Goal: Information Seeking & Learning: Learn about a topic

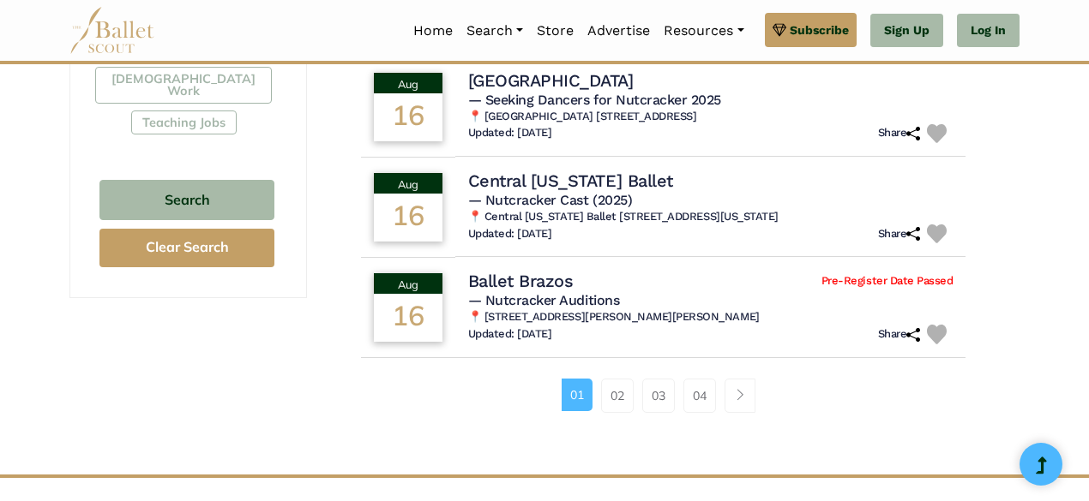
scroll to position [1121, 0]
click at [741, 405] on link "Page navigation example" at bounding box center [739, 395] width 31 height 34
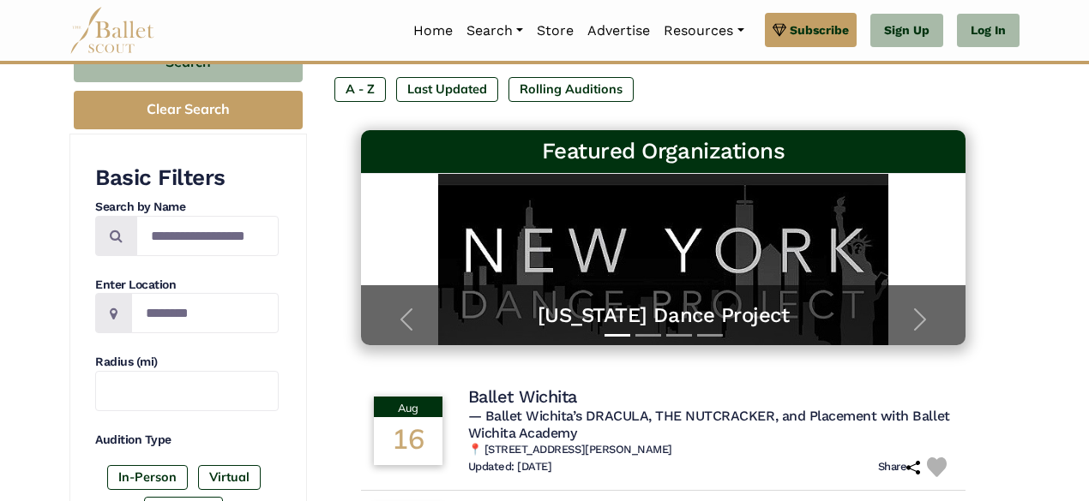
scroll to position [207, 0]
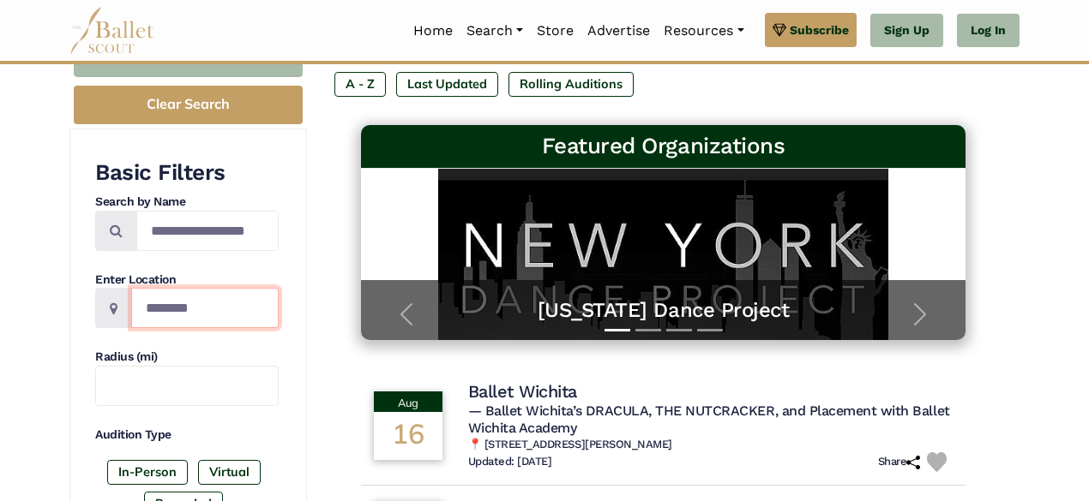
click at [228, 298] on input "Location" at bounding box center [204, 308] width 147 height 40
type input "****"
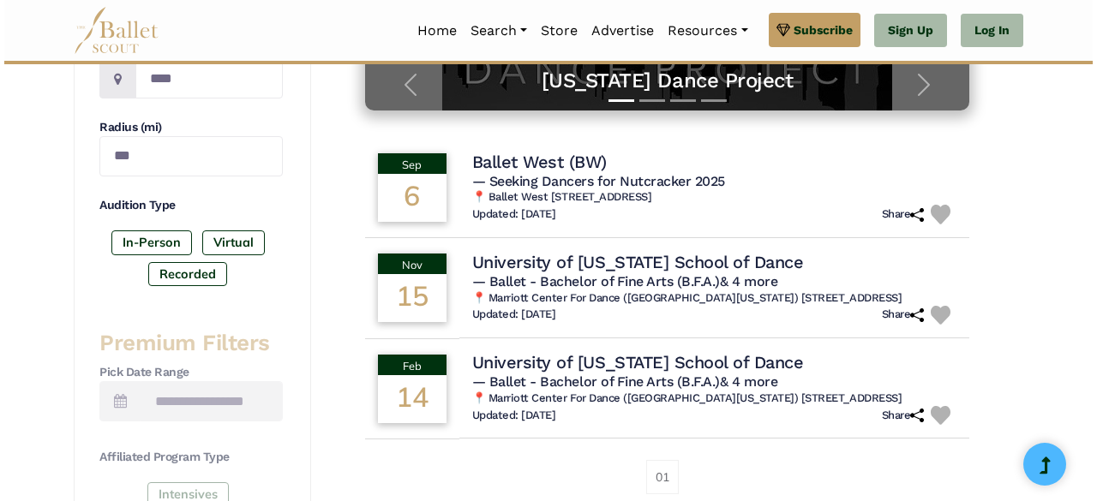
scroll to position [437, 0]
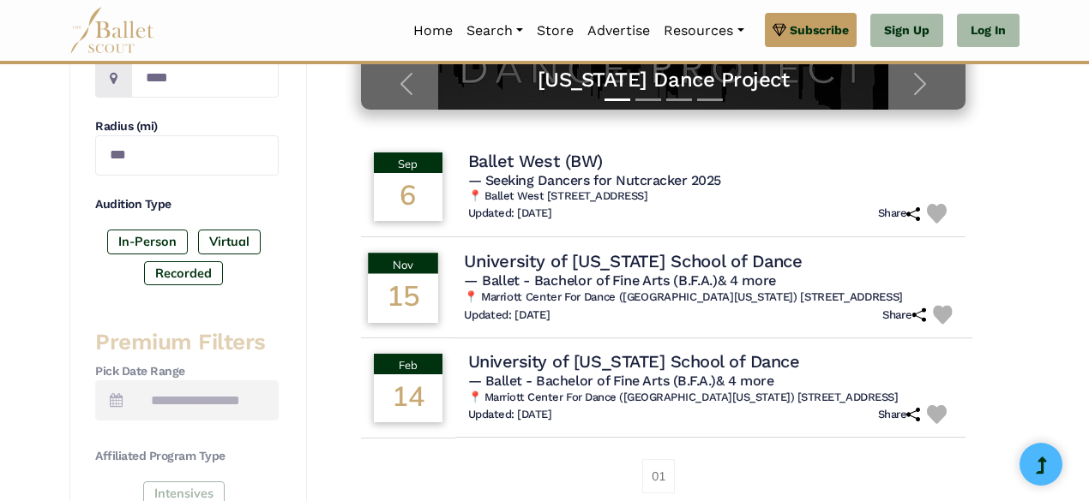
click at [542, 266] on h4 "University of [US_STATE] School of Dance" at bounding box center [633, 260] width 339 height 23
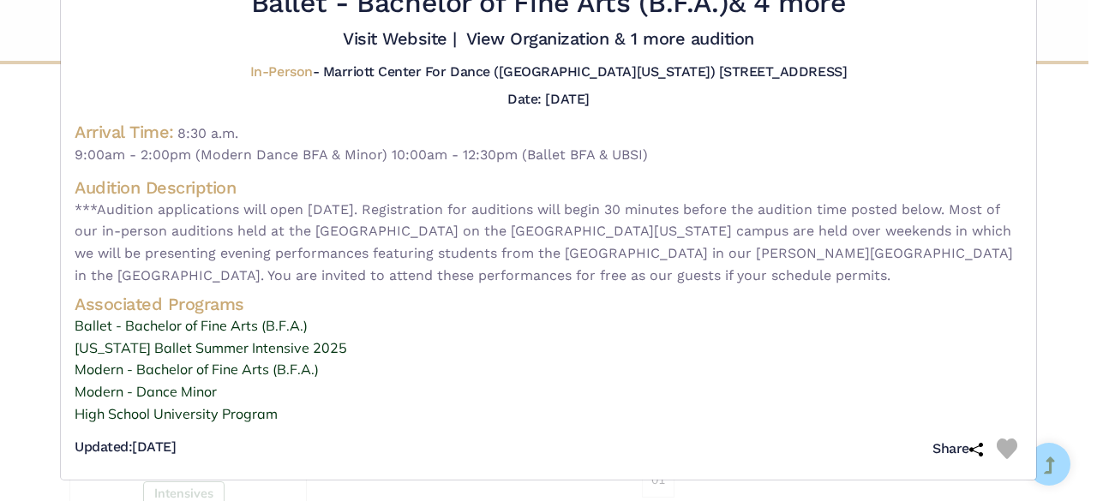
scroll to position [99, 0]
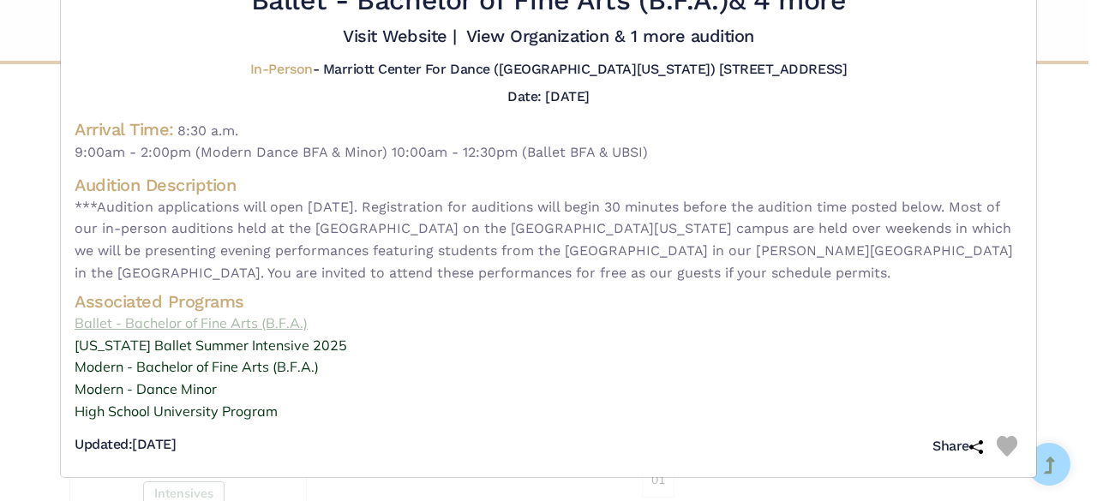
click at [255, 328] on link "Ballet - Bachelor of Fine Arts (B.F.A.)" at bounding box center [549, 324] width 948 height 22
click at [228, 402] on link "High School University Program" at bounding box center [549, 412] width 948 height 22
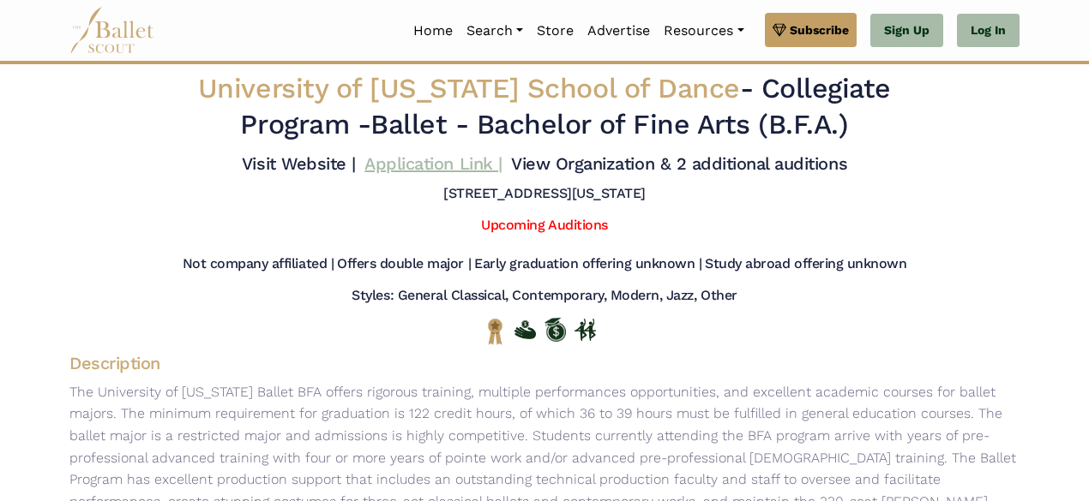
click at [437, 158] on link "Application Link |" at bounding box center [432, 163] width 137 height 21
click at [463, 165] on link "Application Link |" at bounding box center [432, 163] width 137 height 21
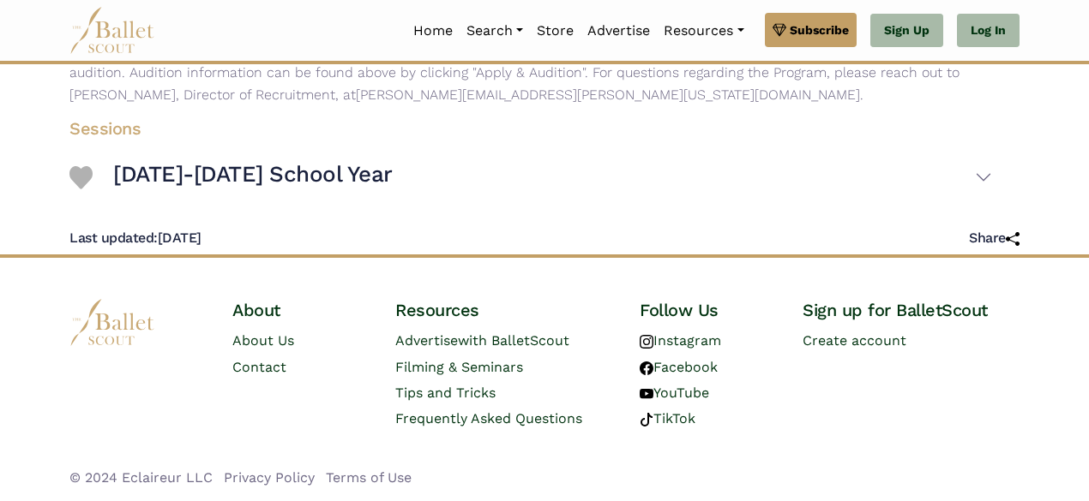
scroll to position [451, 0]
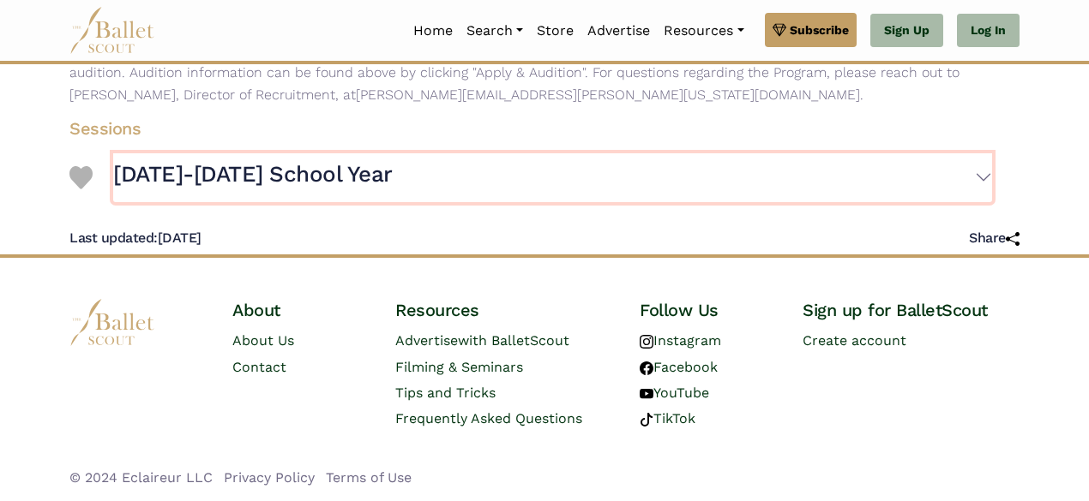
click at [976, 177] on button "[DATE]-[DATE] School Year" at bounding box center [552, 178] width 879 height 50
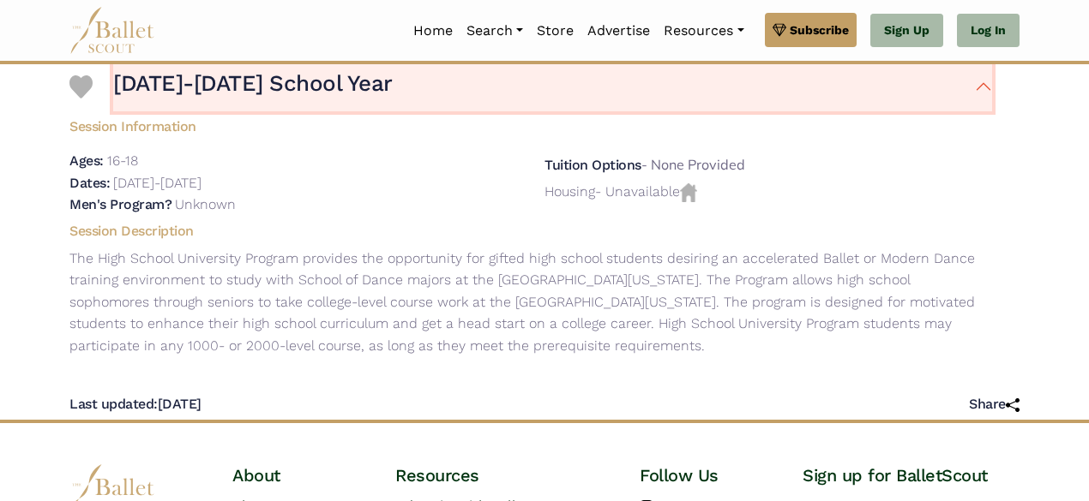
scroll to position [537, 0]
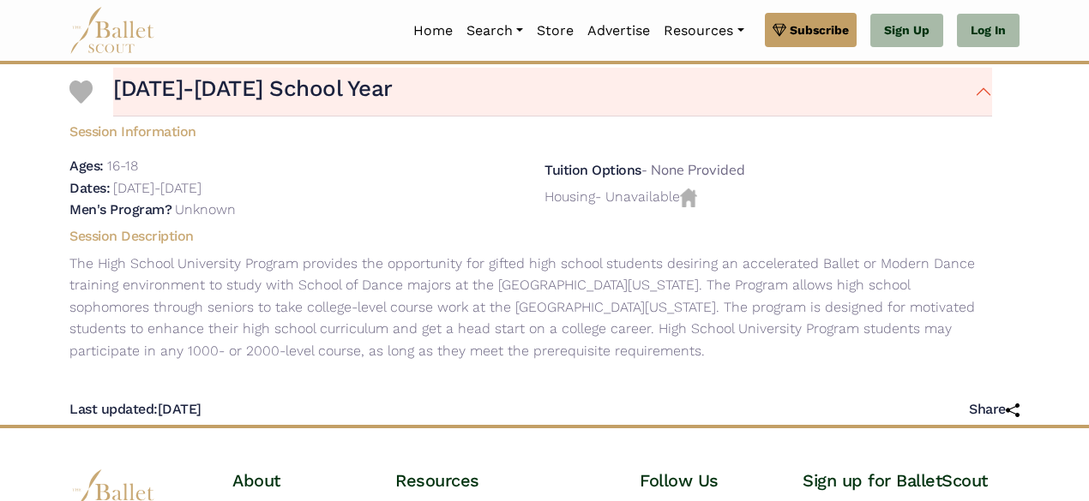
click at [579, 211] on div "Tuition Options - None Provided Housing - Unavailable" at bounding box center [768, 188] width 475 height 66
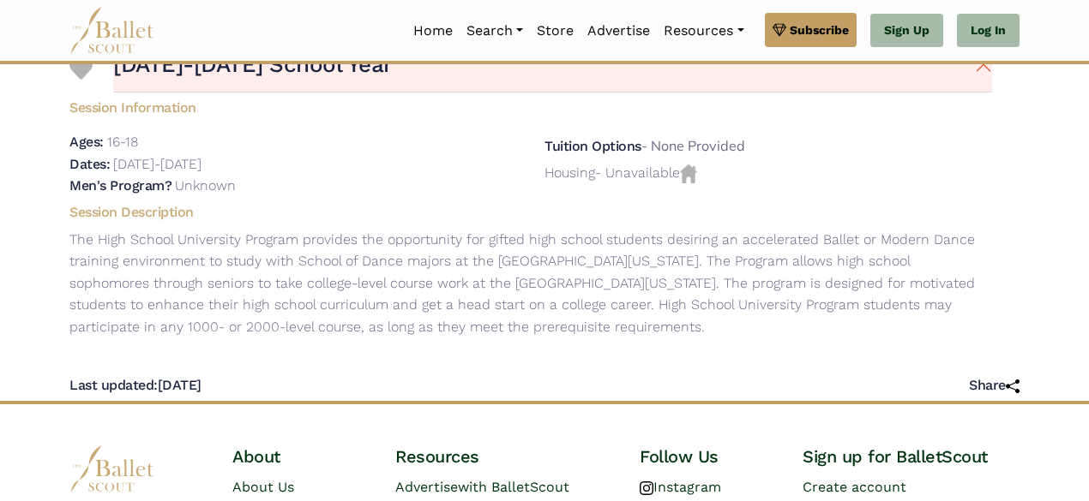
scroll to position [561, 0]
